Goal: Information Seeking & Learning: Get advice/opinions

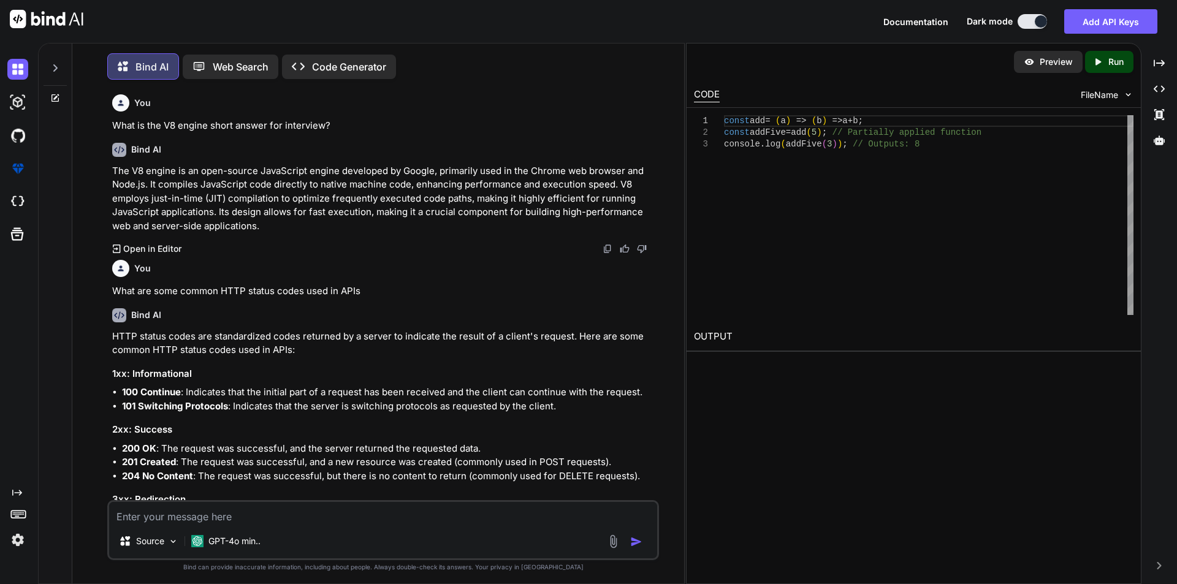
click at [362, 520] on textarea at bounding box center [383, 513] width 548 height 22
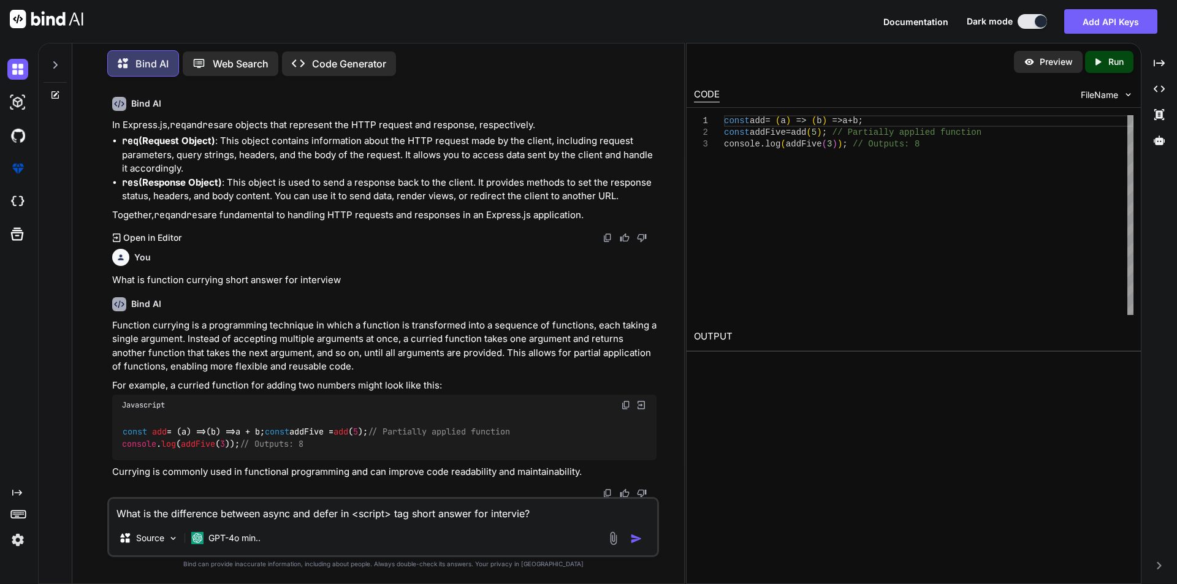
type textarea "What is the difference between async and defer in <script> tag short answer for…"
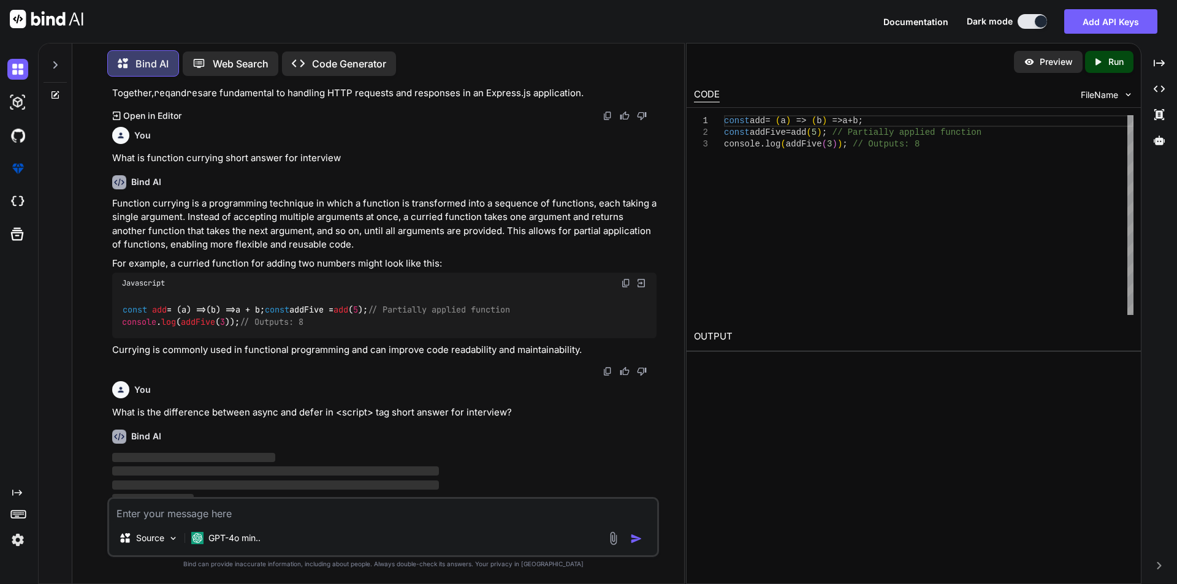
scroll to position [886, 0]
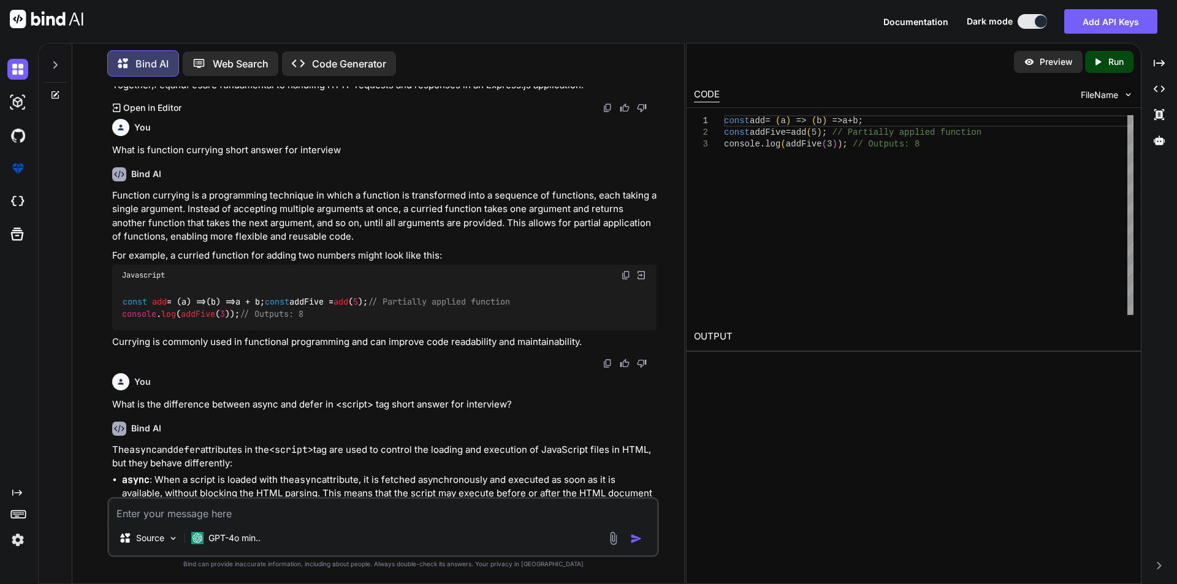
click at [294, 516] on textarea at bounding box center [383, 510] width 548 height 22
paste textarea "What is the use of the fs module short answer for interview"
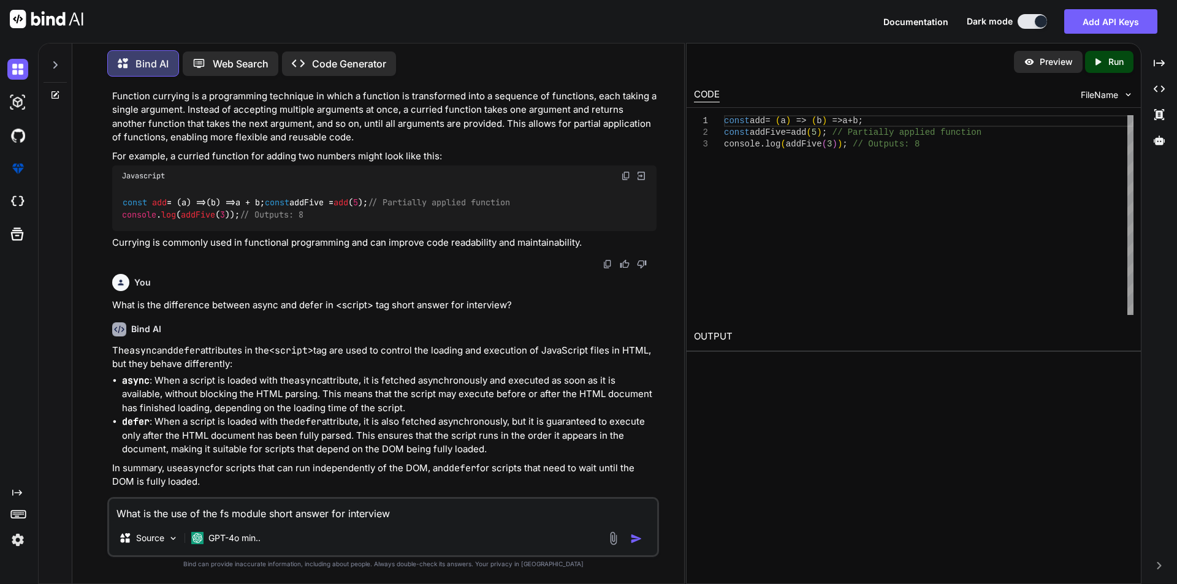
scroll to position [998, 0]
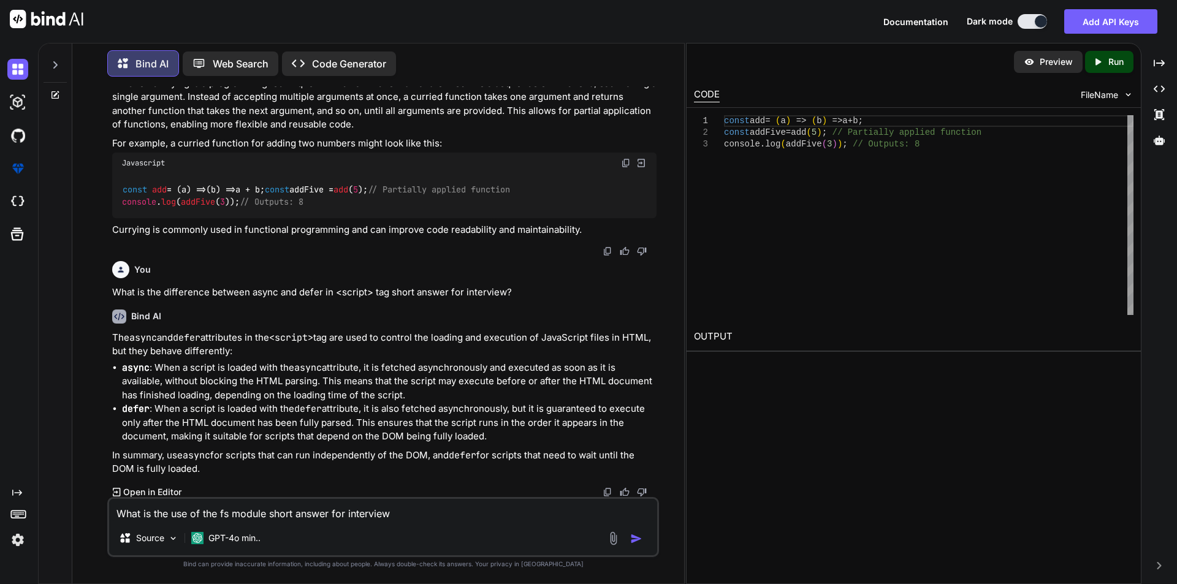
type textarea "What is the use of the fs module short answer for interview"
drag, startPoint x: 112, startPoint y: 331, endPoint x: 272, endPoint y: 468, distance: 210.5
click at [272, 468] on div "The async and defer attributes in the <script> tag are used to control the load…" at bounding box center [384, 403] width 544 height 145
copy div "The async and defer attributes in the <script> tag are used to control the load…"
click at [643, 539] on button "button" at bounding box center [638, 539] width 17 height 12
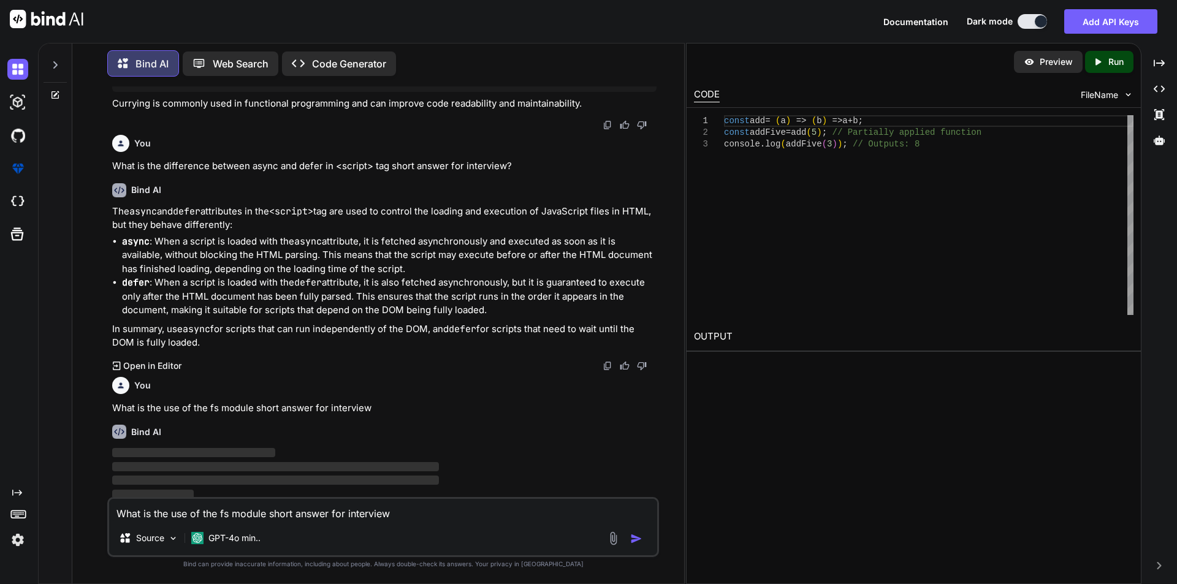
scroll to position [1128, 0]
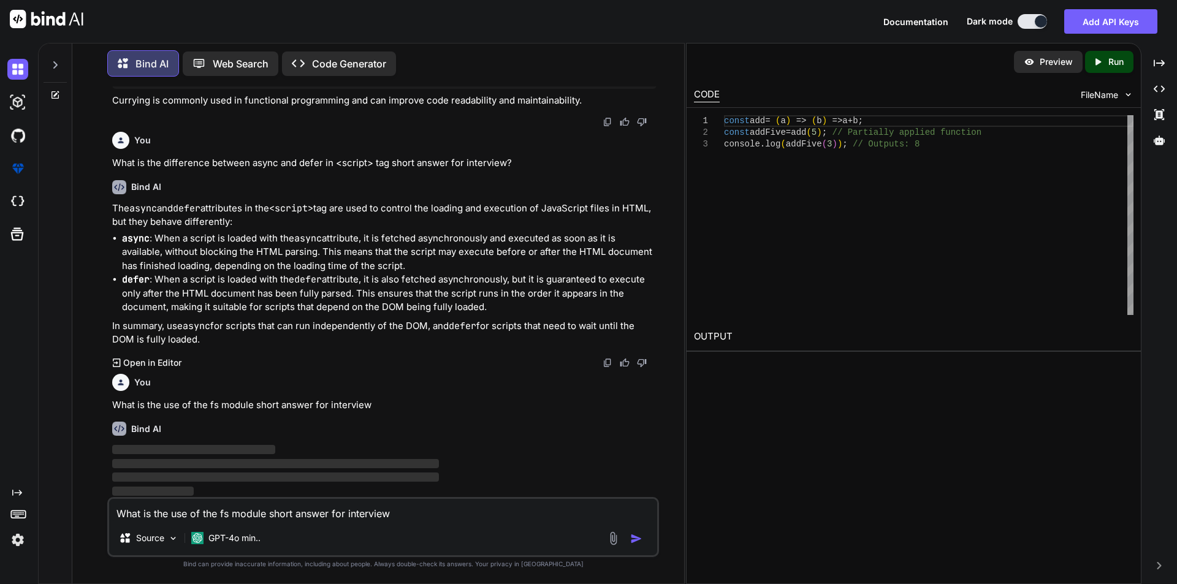
click at [489, 388] on div "You" at bounding box center [384, 382] width 544 height 17
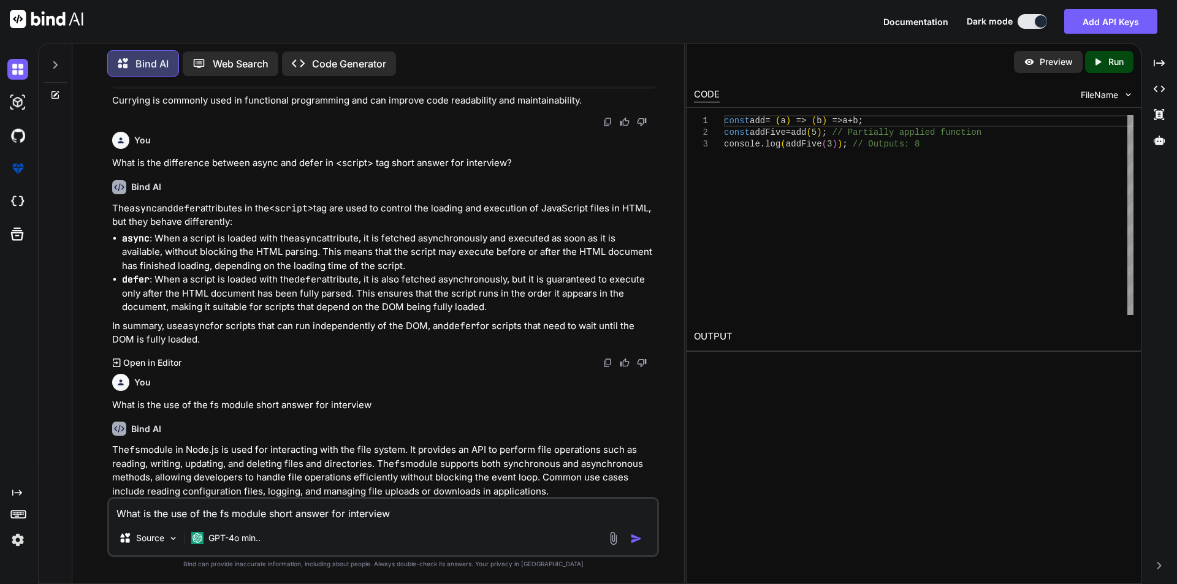
scroll to position [1150, 0]
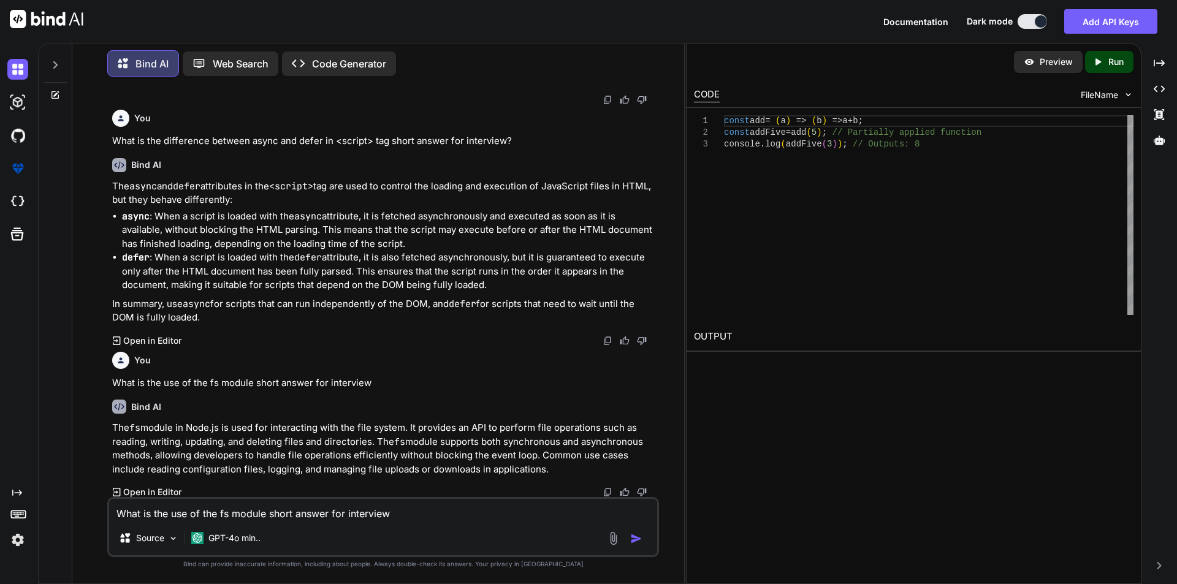
drag, startPoint x: 549, startPoint y: 465, endPoint x: 114, endPoint y: 426, distance: 436.4
click at [114, 426] on p "The fs module in Node.js is used for interacting with the file system. It provi…" at bounding box center [384, 448] width 544 height 55
copy p "The fs module in Node.js is used for interacting with the file system. It provi…"
click at [223, 460] on p "The fs module in Node.js is used for interacting with the file system. It provi…" at bounding box center [384, 448] width 544 height 55
click at [174, 506] on textarea at bounding box center [383, 510] width 548 height 22
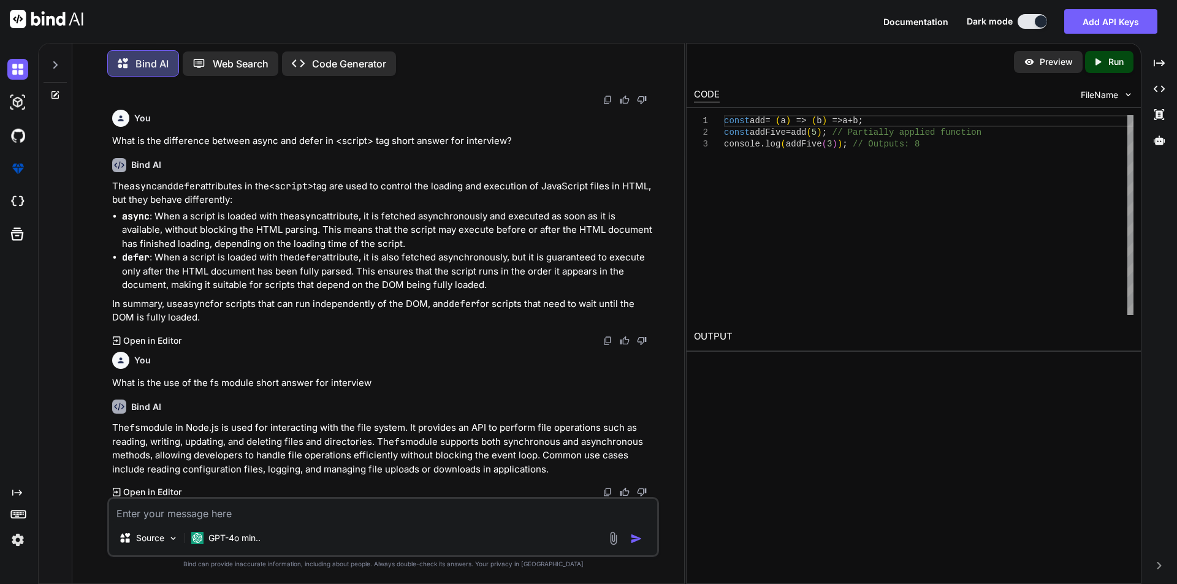
paste textarea "What tools are used for debugging Node.js apps short answer for interview?"
type textarea "What tools are used for debugging Node.js apps short answer for interview?"
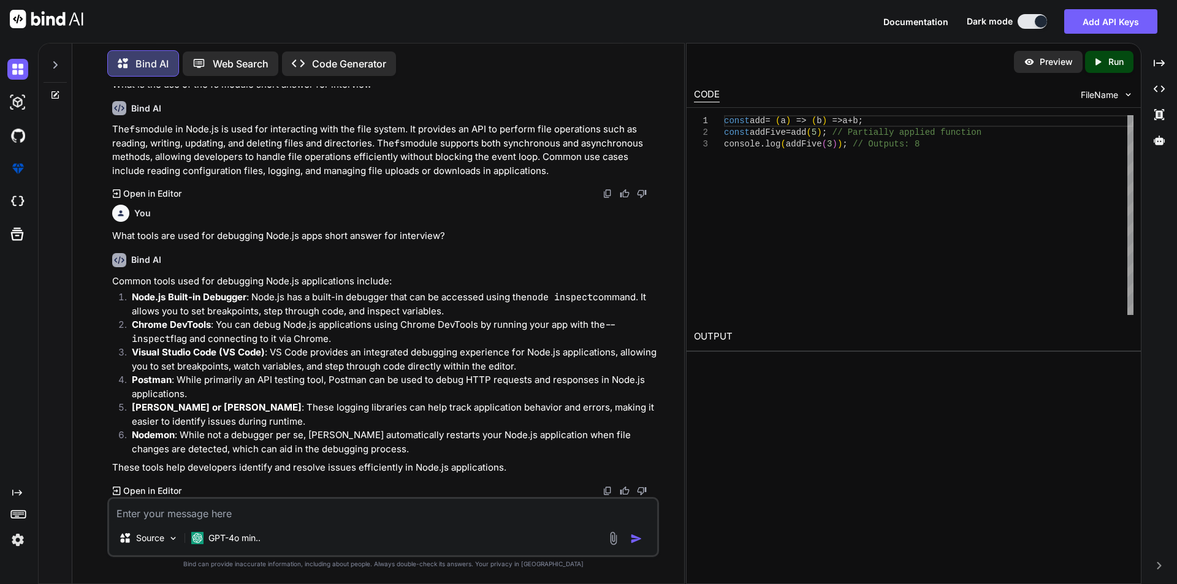
scroll to position [1447, 0]
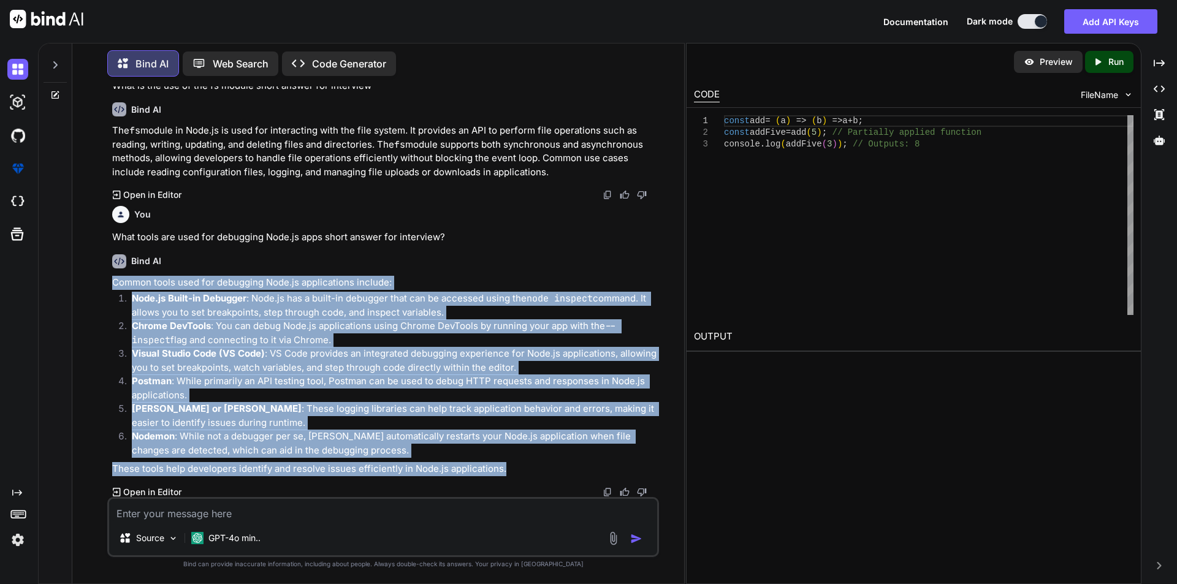
drag, startPoint x: 518, startPoint y: 470, endPoint x: 102, endPoint y: 279, distance: 458.2
click at [102, 279] on div "You What is the V8 engine short answer for interview? Bind AI The V8 engine is …" at bounding box center [383, 334] width 602 height 497
copy div "Common tools used for debugging Node.js applications include: Node.js Built-in …"
click at [270, 292] on p "Node.js Built-in Debugger : Node.js has a built-in debugger that can be accesse…" at bounding box center [394, 306] width 525 height 28
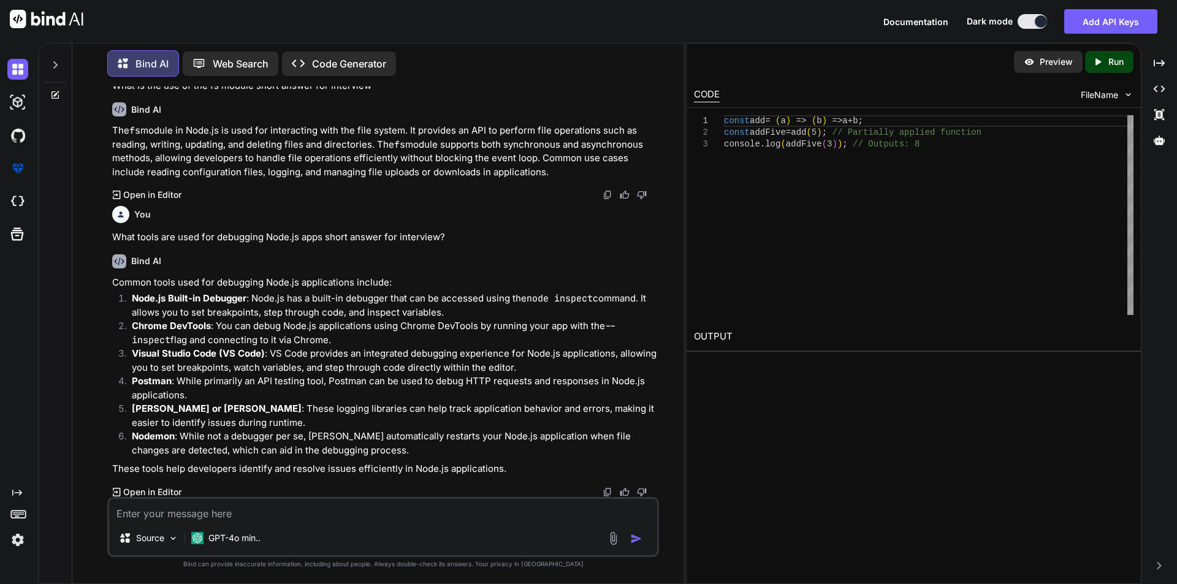
click at [256, 502] on textarea at bounding box center [383, 510] width 548 height 22
paste textarea "How do you log errors and requests in Node.js apps"
type textarea "How do you log errors and requests in Node.js apps Short answer for interview"
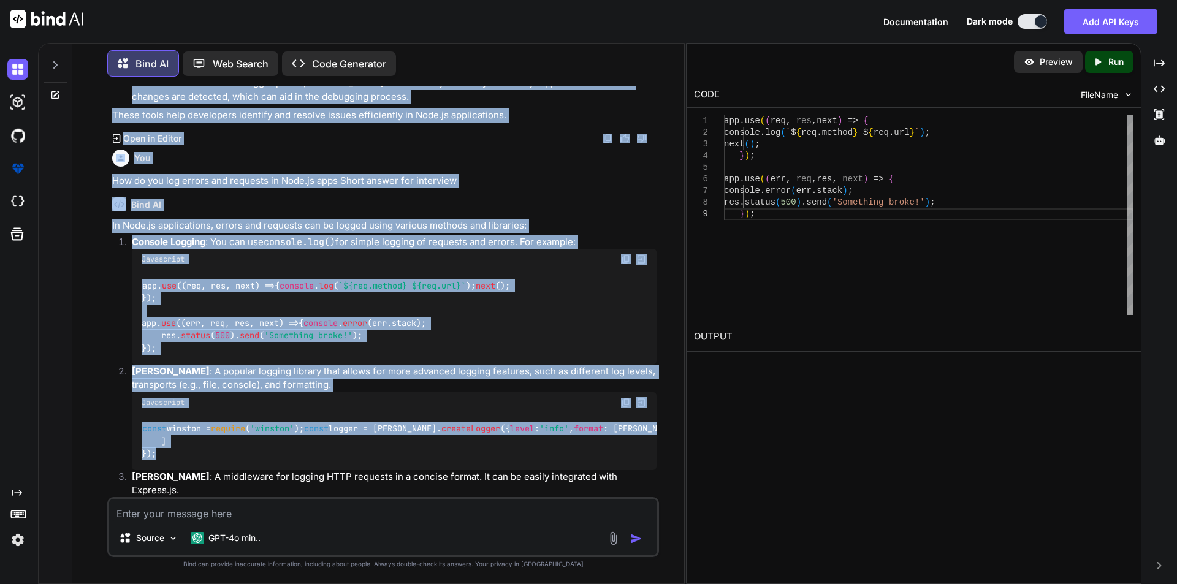
scroll to position [1761, 0]
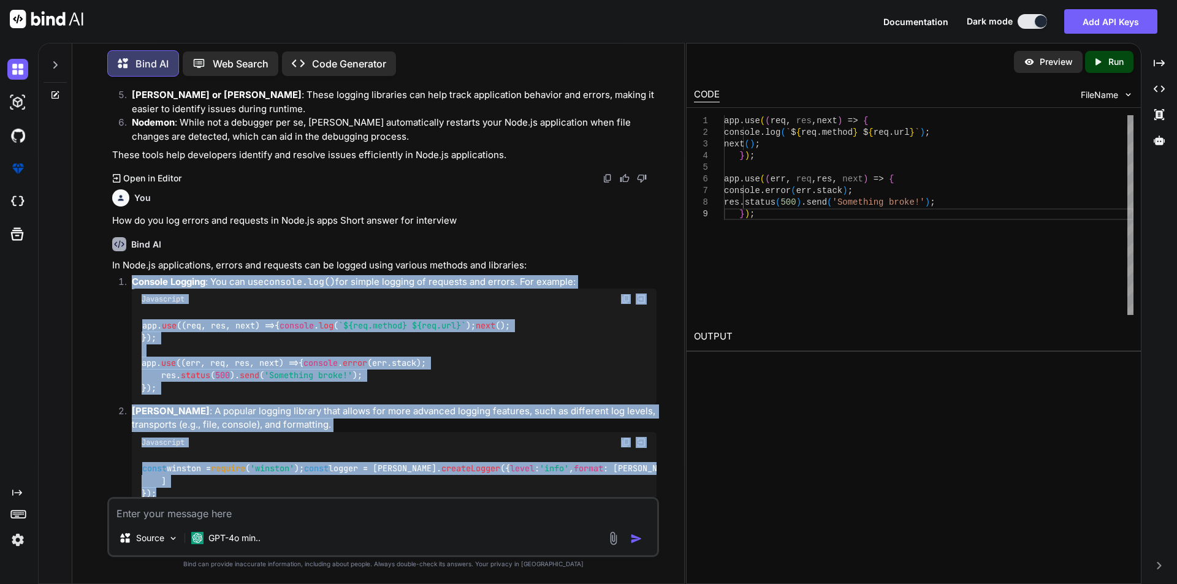
drag, startPoint x: 172, startPoint y: 409, endPoint x: 128, endPoint y: 275, distance: 141.2
click at [128, 275] on ol "Console Logging : You can use console.log() for simple logging of requests and …" at bounding box center [384, 439] width 544 height 328
copy ol "Console Logging : You can use console.log() for simple logging of requests and …"
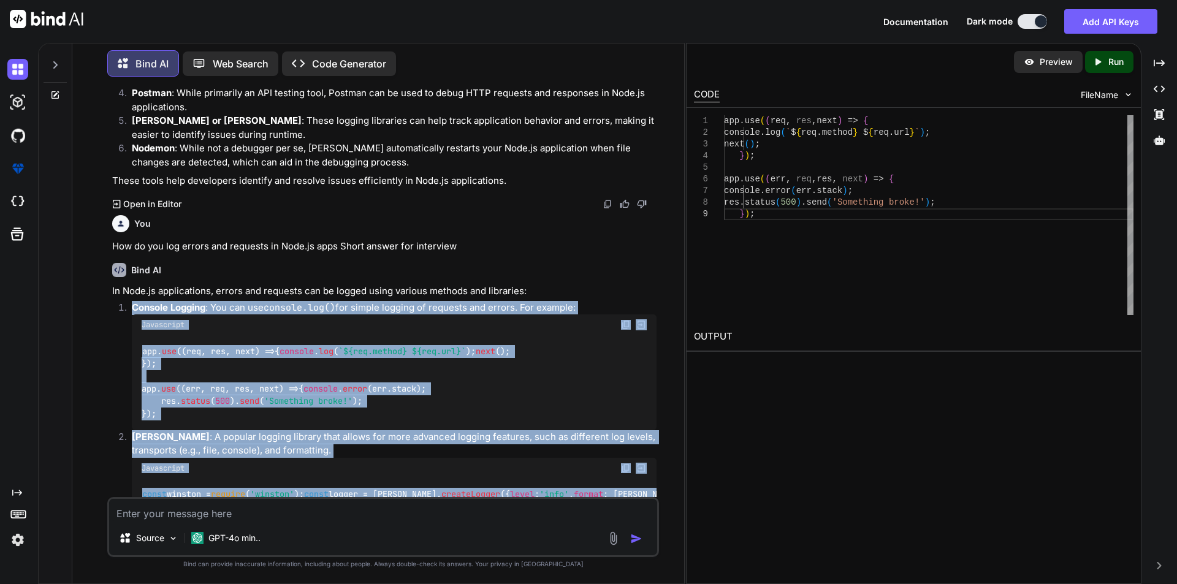
scroll to position [1709, 0]
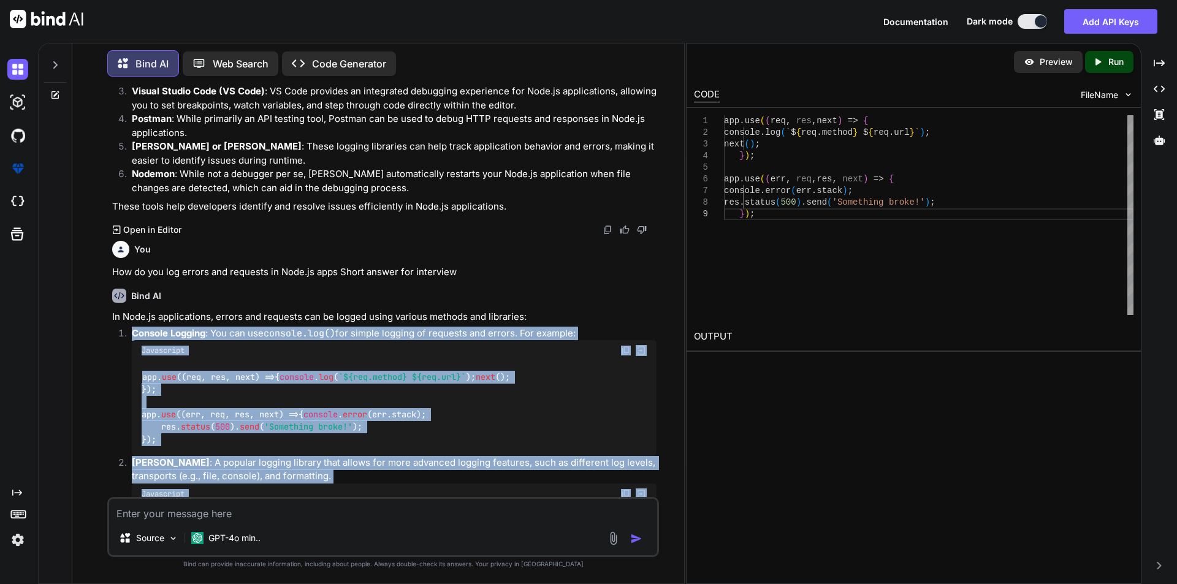
click at [568, 362] on div "app. use ( ( req, res, next ) => { console . log ( ` ${req.method} ${req.url} `…" at bounding box center [394, 408] width 525 height 94
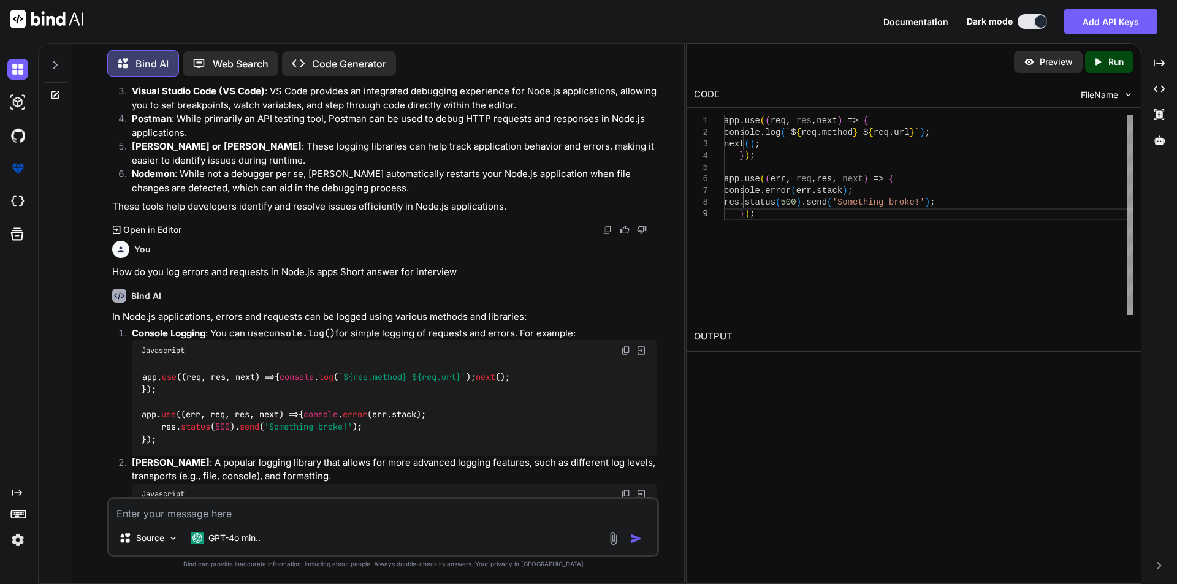
drag, startPoint x: 594, startPoint y: 333, endPoint x: 116, endPoint y: 330, distance: 478.3
click at [116, 330] on ol "Console Logging : You can use console.log() for simple logging of requests and …" at bounding box center [384, 491] width 544 height 328
copy p "Console Logging : You can use console.log() for simple logging of requests and …"
click at [193, 301] on div "Bind AI" at bounding box center [384, 296] width 544 height 14
click at [624, 350] on img at bounding box center [626, 351] width 10 height 10
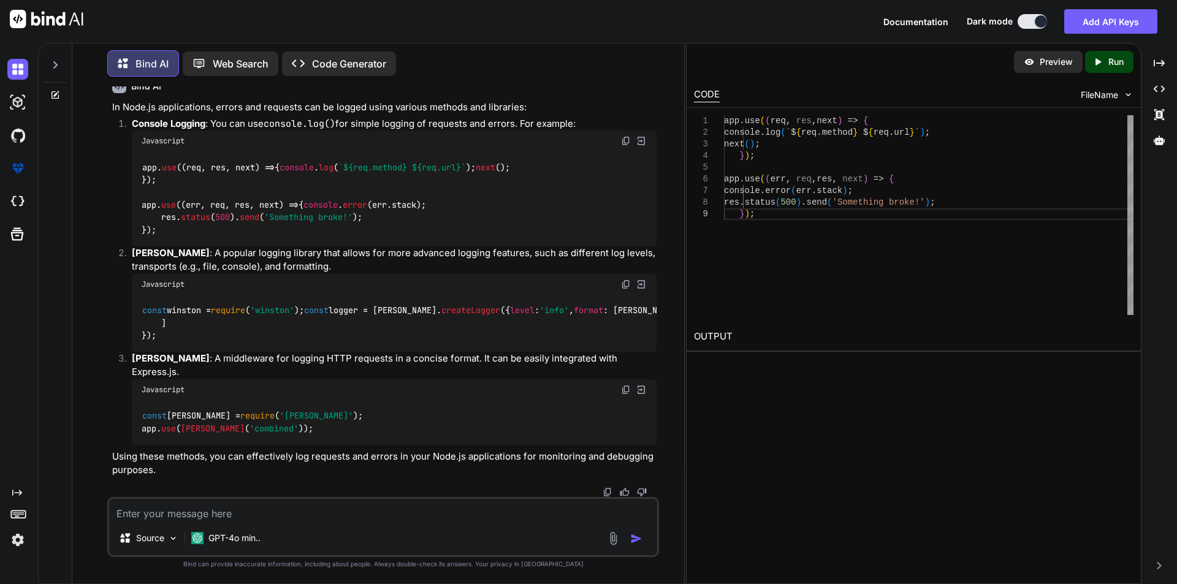
scroll to position [1955, 0]
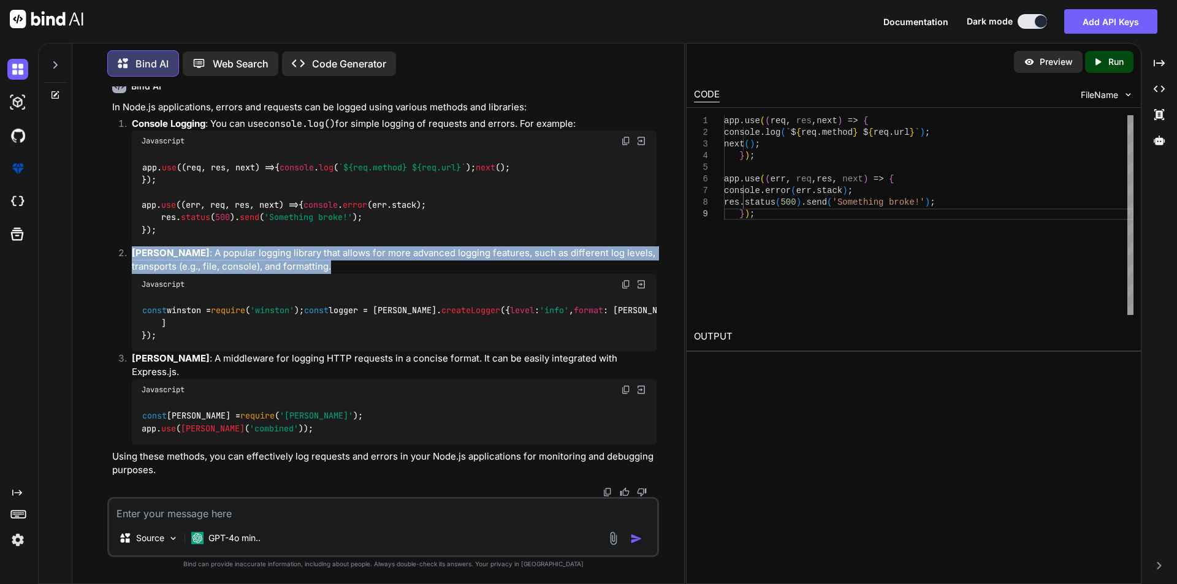
drag, startPoint x: 337, startPoint y: 268, endPoint x: 135, endPoint y: 251, distance: 202.4
click at [135, 251] on p "Winston : A popular logging library that allows for more advanced logging featu…" at bounding box center [394, 260] width 525 height 28
copy p "Winston : A popular logging library that allows for more advanced logging featu…"
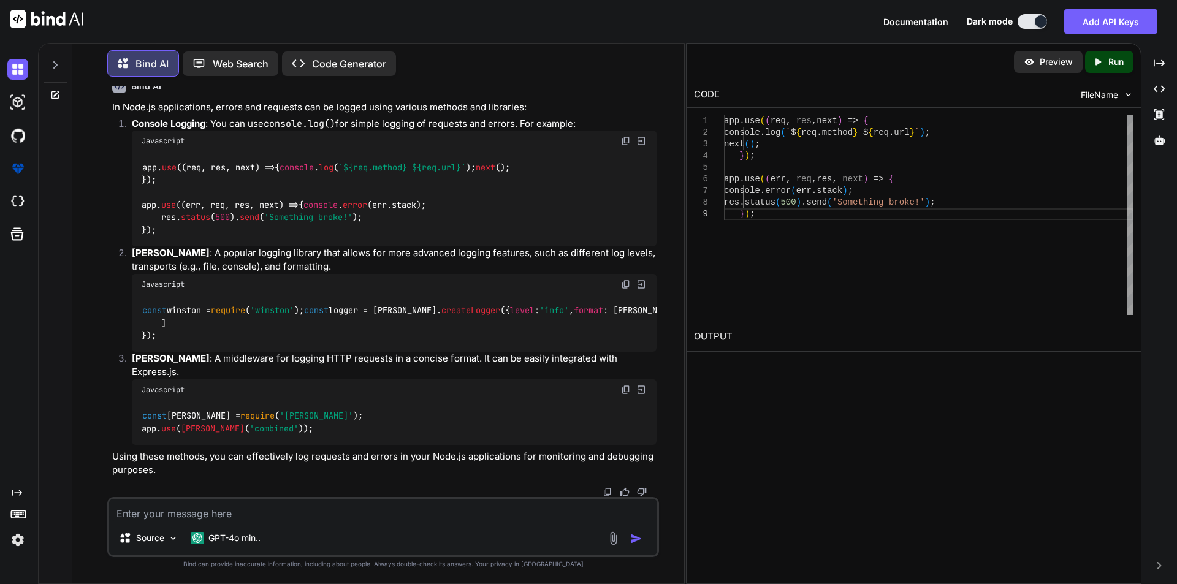
click at [630, 294] on div "Javascript" at bounding box center [394, 284] width 525 height 21
click at [627, 283] on img at bounding box center [626, 285] width 10 height 10
